Goal: Task Accomplishment & Management: Manage account settings

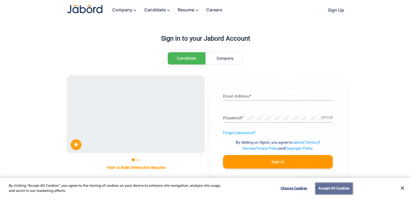
click at [340, 188] on button "Accept All Cookies" at bounding box center [333, 188] width 37 height 11
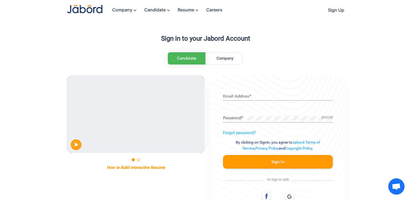
click at [294, 70] on div "Candidate Company Pause Play % buffered 00:00 00:30 Unmute Mute Exit fullscreen…" at bounding box center [205, 139] width 277 height 174
drag, startPoint x: 274, startPoint y: 57, endPoint x: 275, endPoint y: 64, distance: 6.8
click at [275, 64] on div "Candidate Company Pause Play % buffered 00:00 00:30 Unmute Mute Exit fullscreen…" at bounding box center [205, 139] width 277 height 174
click at [274, 60] on div "Candidate Company Pause Play % buffered 00:00 00:30 Unmute Mute Exit fullscreen…" at bounding box center [205, 139] width 277 height 174
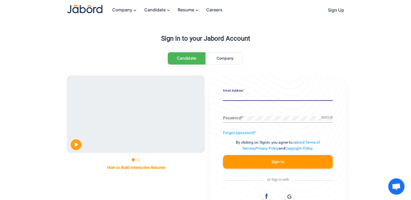
click at [283, 97] on input "Email Address *" at bounding box center [278, 96] width 110 height 5
click at [268, 196] on icon at bounding box center [266, 196] width 6 height 6
click at [291, 196] on div at bounding box center [278, 197] width 110 height 10
click at [252, 99] on div "Email Address *" at bounding box center [278, 94] width 110 height 11
click at [253, 96] on input "Email Address *" at bounding box center [278, 96] width 110 height 5
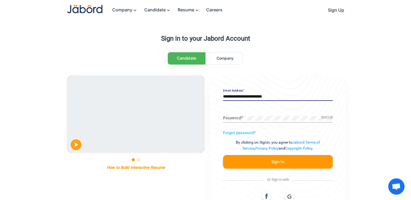
type input "**********"
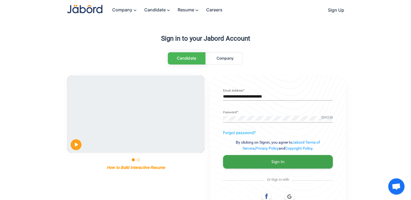
click at [295, 162] on button "Sign In" at bounding box center [278, 162] width 110 height 14
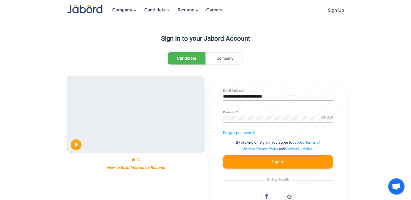
click at [230, 55] on link "Company" at bounding box center [225, 59] width 34 height 12
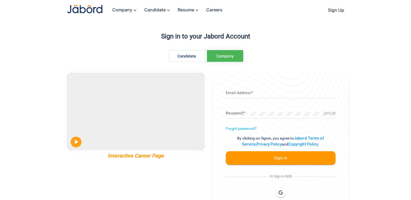
click at [51, 37] on h1 "Sign in to your Jabord Account" at bounding box center [205, 37] width 411 height 8
click at [47, 107] on div "Sign in to your Jabord Account Candidate Company Pause Play % buffered 00:00 02…" at bounding box center [205, 114] width 411 height 229
drag, startPoint x: 54, startPoint y: 112, endPoint x: 49, endPoint y: 111, distance: 5.5
click at [49, 111] on div "Sign in to your Jabord Account Candidate Company Pause Play % buffered 00:00 02…" at bounding box center [205, 114] width 411 height 229
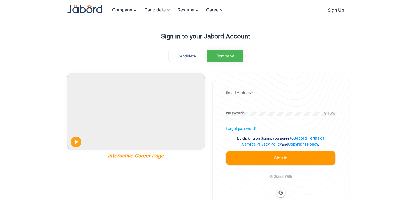
click at [49, 110] on div "Sign in to your Jabord Account Candidate Company Pause Play % buffered 00:00 02…" at bounding box center [205, 114] width 411 height 229
click at [278, 9] on nav "Company keyboard_arrow_down Candidate keyboard_arrow_down Resume keyboard_arrow…" at bounding box center [205, 10] width 277 height 20
click at [375, 112] on div "Sign in to your Jabord Account Candidate Company Pause Play % buffered 00:00 02…" at bounding box center [205, 114] width 411 height 229
click at [45, 97] on div "Sign in to your Jabord Account Candidate Company Pause Play % buffered 00:00 02…" at bounding box center [205, 114] width 411 height 229
